Goal: Find specific page/section: Find specific page/section

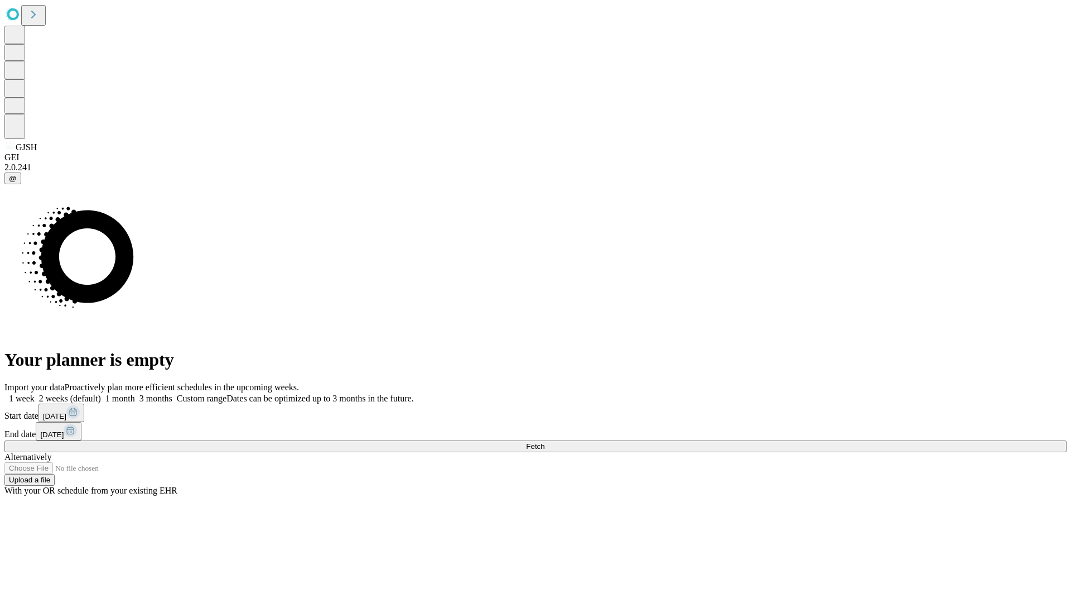
click at [545, 442] on span "Fetch" at bounding box center [535, 446] width 18 height 8
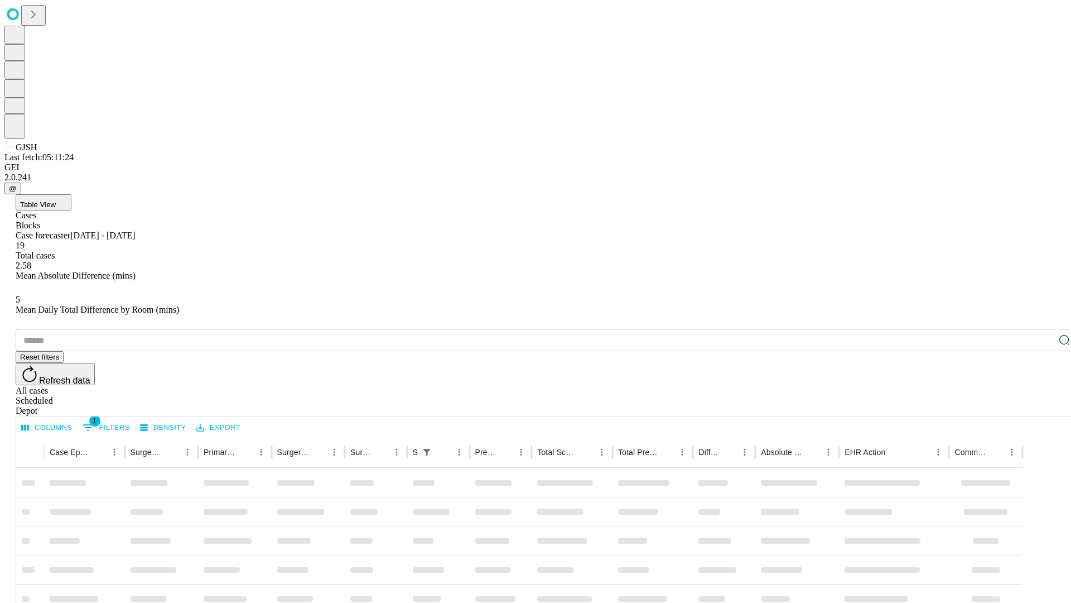
click at [1042, 406] on div "Depot" at bounding box center [547, 411] width 1062 height 10
